Goal: Task Accomplishment & Management: Complete application form

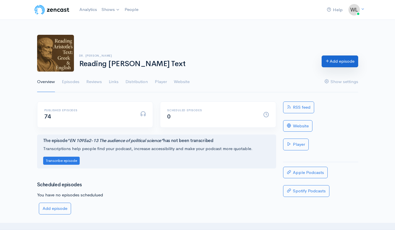
click at [343, 64] on link "Add episode" at bounding box center [340, 62] width 37 height 12
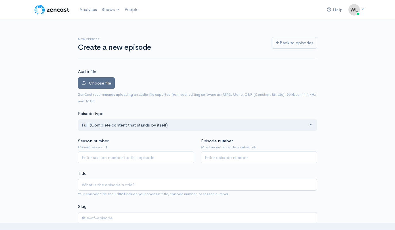
click at [106, 82] on span "Choose file" at bounding box center [100, 82] width 22 height 5
click at [0, 0] on input "Choose file" at bounding box center [0, 0] width 0 height 0
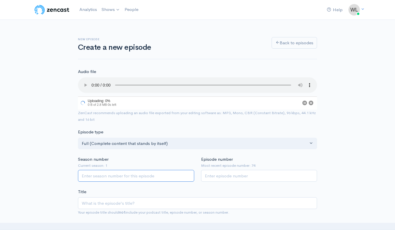
click at [147, 170] on input "Season number" at bounding box center [136, 176] width 116 height 12
type input "1"
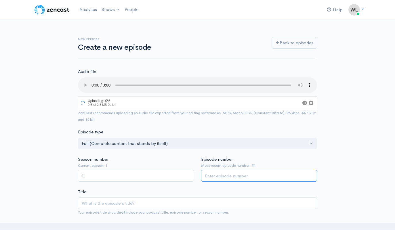
click at [230, 170] on input "Episode number" at bounding box center [259, 176] width 116 height 12
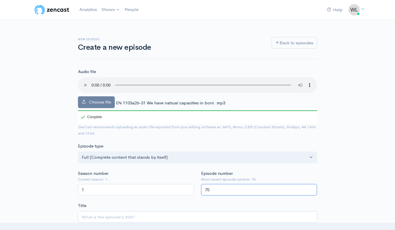
type input "75"
click at [124, 100] on span "EN 1103a26-31 We have natrual capacities in born .mp3" at bounding box center [170, 102] width 109 height 5
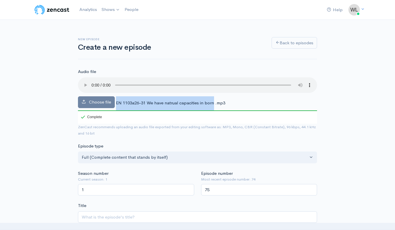
drag, startPoint x: 116, startPoint y: 96, endPoint x: 214, endPoint y: 96, distance: 97.9
click at [214, 100] on span "EN 1103a26-31 We have natrual capacities in born .mp3" at bounding box center [170, 102] width 109 height 5
copy div "EN 1103a26-31 We have natrual capacities in born"
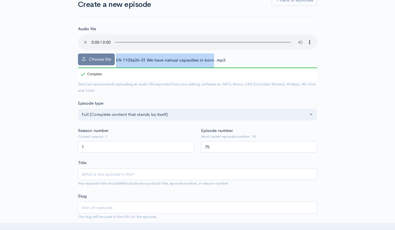
scroll to position [46, 0]
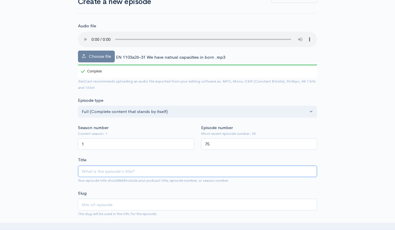
click at [137, 166] on input "Title" at bounding box center [197, 172] width 239 height 12
paste input "EN 1103a26-31 We have natrual capacities in born"
type input "EN 1103a26-31 We have natrual capacities in born"
type input "en-1103a26-31-we-have-natrual-capacities-in-born"
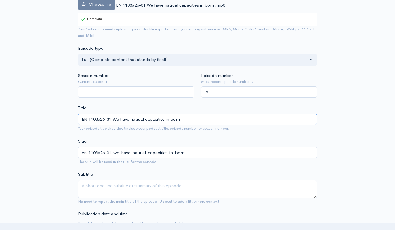
scroll to position [98, 0]
type input "EN 1103a26-31 We have natrual capacities in born"
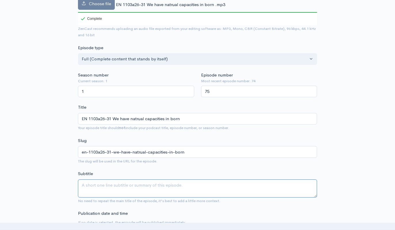
click at [129, 180] on textarea "Subtitle" at bounding box center [197, 189] width 239 height 18
type textarea "u"
type textarea "But we use them later"
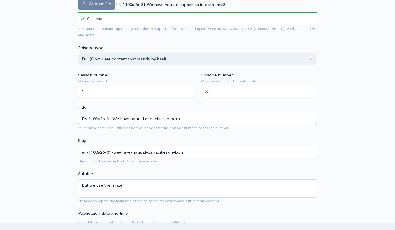
click at [136, 113] on input "EN 1103a26-31 We have natrual capacities in born" at bounding box center [197, 119] width 239 height 12
type input "EN 1103a26-31 We have natural capacities in born"
type input "en-1103a26-31-we-have-natural-capacities-in-born"
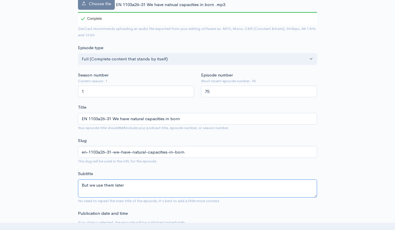
click at [154, 182] on textarea "But we use them later" at bounding box center [197, 189] width 239 height 18
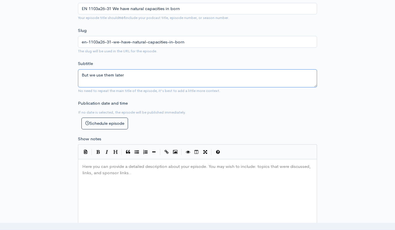
scroll to position [210, 0]
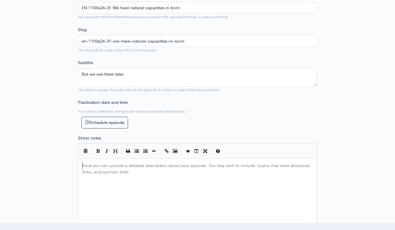
click at [152, 174] on div "Here you can provide a detailed description about your episode. You may wish to…" at bounding box center [204, 212] width 247 height 101
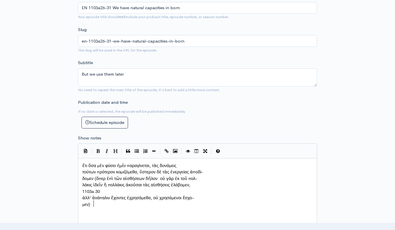
click at [82, 171] on span "τούτων πρότερον κομιζόμεθα, ὕστερον δὲ τὰς ἐνεργείας ἀποδί-" at bounding box center [142, 171] width 121 height 5
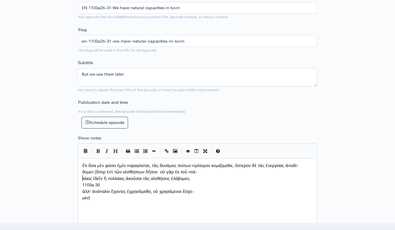
click at [81, 174] on pre "δομεν (ὅπερ ἐπὶ τῶν αἰσθήσεων δῆλον· οὐ γὰρ ἐκ τοῦ πολ-" at bounding box center [197, 172] width 233 height 7
click at [82, 176] on pre "λάκις ἰδεῖν ἢ πολλάκις ἀκοῦσαι τὰς αἰσθήσεις ἐλάβομεν," at bounding box center [197, 179] width 233 height 7
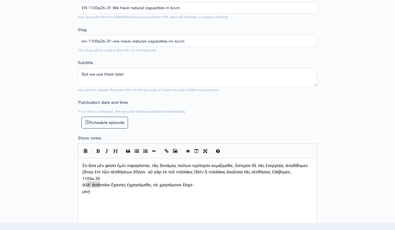
type textarea "1103a.30"
drag, startPoint x: 104, startPoint y: 181, endPoint x: 78, endPoint y: 179, distance: 25.4
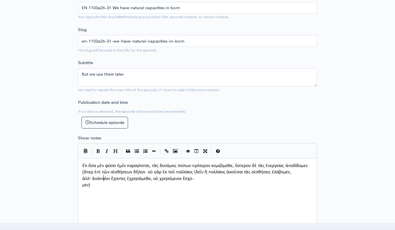
click at [83, 181] on span "ἀλλ' ἀνάπαλιν ἔχοντες ἐχρησάμεθα, οὐ χρησάμενοι ἔσχο-" at bounding box center [138, 178] width 112 height 5
click at [82, 182] on pre "μεν)·" at bounding box center [197, 185] width 233 height 7
click at [134, 201] on div "x ἔτι ὅσα μὲν φύσει ἡμῖν παραγίνεται, τὰς δυνάμεις τούτων πρότερον κομιζόμεθα, …" at bounding box center [204, 212] width 247 height 101
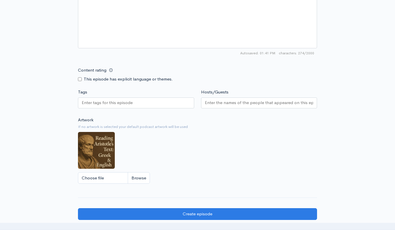
scroll to position [436, 0]
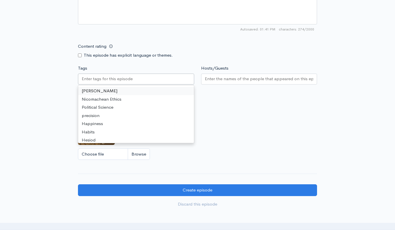
click at [121, 77] on input "Tags" at bounding box center [108, 79] width 52 height 7
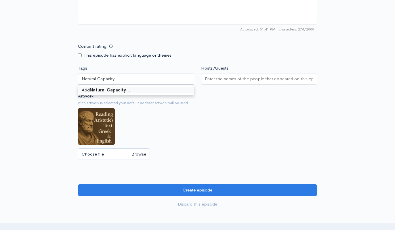
type input "Natural Capacity"
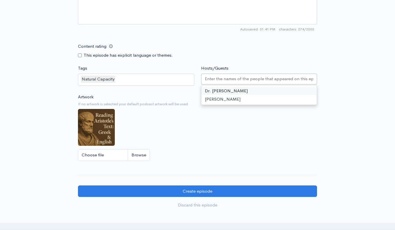
click at [219, 79] on input "Hosts/Guests" at bounding box center [259, 79] width 109 height 7
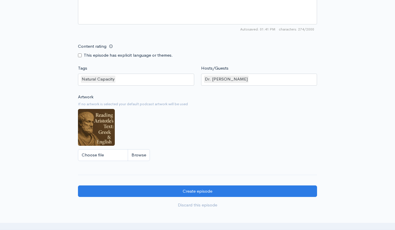
click at [206, 128] on div "Artwork If no artwork is selected your default podcast artwork will be used Cho…" at bounding box center [197, 129] width 239 height 71
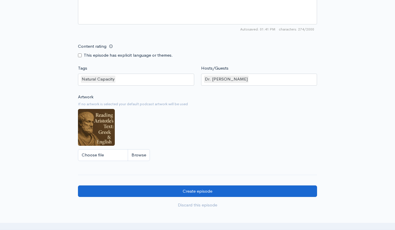
click at [187, 192] on input "Create episode" at bounding box center [197, 192] width 239 height 12
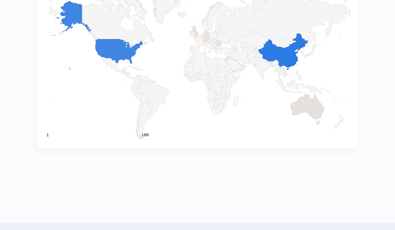
scroll to position [644, 0]
